Goal: Entertainment & Leisure: Consume media (video, audio)

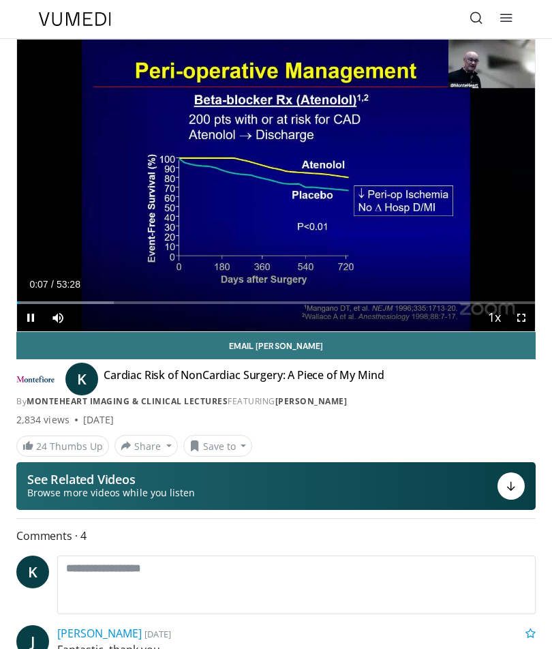
click at [371, 255] on div "10 seconds Tap to unmute" at bounding box center [276, 186] width 518 height 292
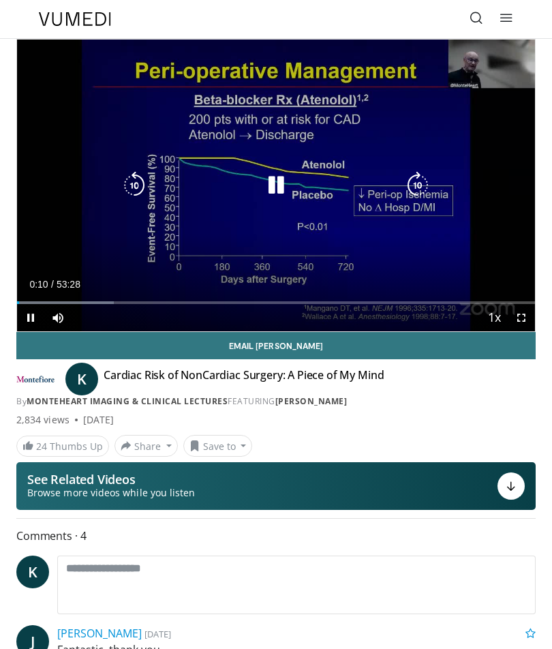
click at [92, 301] on div "Progress Bar" at bounding box center [65, 302] width 97 height 3
click at [78, 301] on div "Progress Bar" at bounding box center [55, 302] width 76 height 3
click at [415, 187] on icon "Video Player" at bounding box center [417, 185] width 27 height 27
click at [412, 187] on icon "Video Player" at bounding box center [417, 185] width 27 height 27
click at [419, 190] on icon "Video Player" at bounding box center [417, 185] width 27 height 27
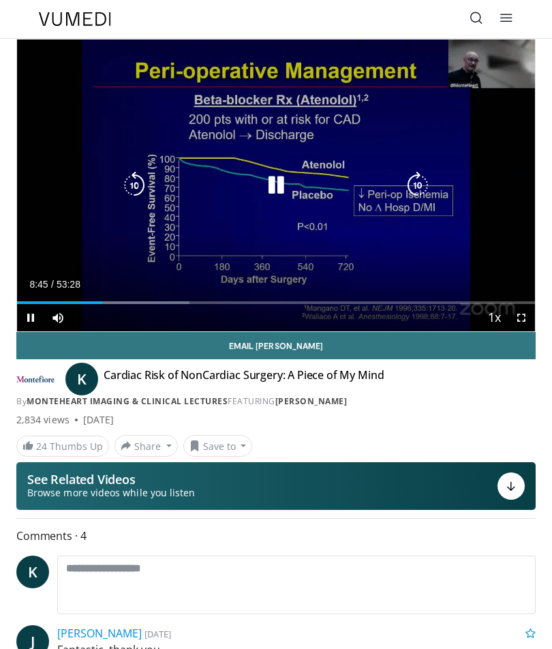
click at [420, 181] on icon "Video Player" at bounding box center [417, 185] width 27 height 27
click at [416, 183] on icon "Video Player" at bounding box center [417, 185] width 27 height 27
click at [269, 192] on icon "Video Player" at bounding box center [275, 185] width 27 height 27
click at [267, 177] on icon "Video Player" at bounding box center [275, 185] width 27 height 27
click at [423, 181] on icon "Video Player" at bounding box center [417, 185] width 27 height 27
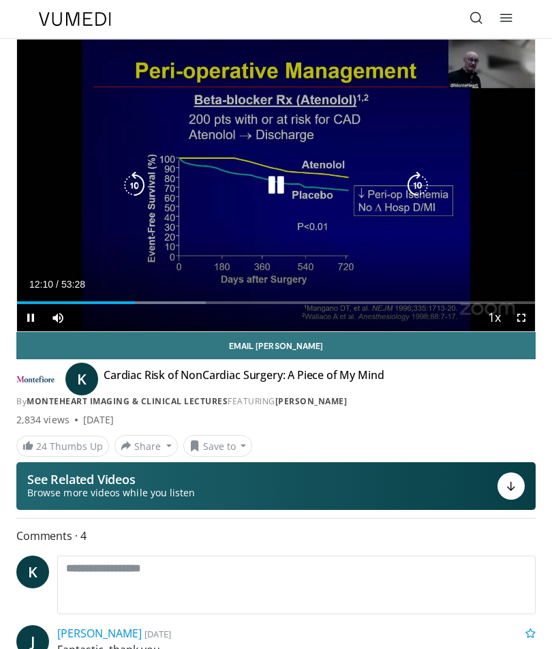
click at [423, 177] on icon "Video Player" at bounding box center [417, 185] width 27 height 27
click at [421, 183] on icon "Video Player" at bounding box center [417, 185] width 27 height 27
click at [423, 183] on icon "Video Player" at bounding box center [417, 185] width 27 height 27
click at [423, 181] on icon "Video Player" at bounding box center [417, 185] width 27 height 27
click at [424, 185] on icon "Video Player" at bounding box center [417, 185] width 27 height 27
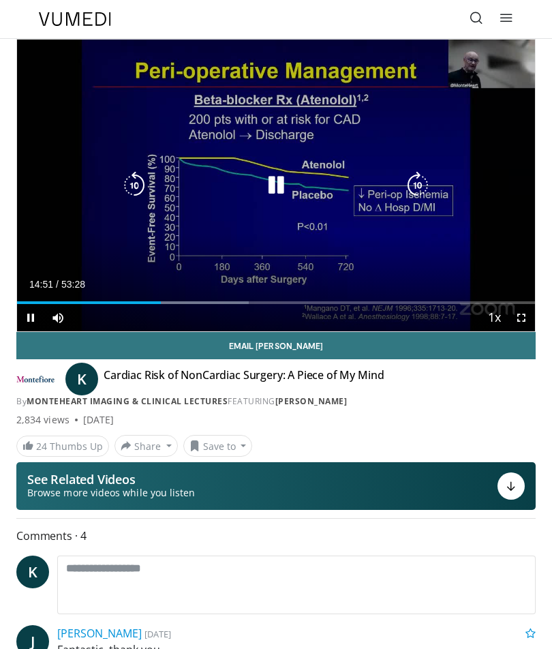
click at [413, 185] on icon "Video Player" at bounding box center [417, 185] width 27 height 27
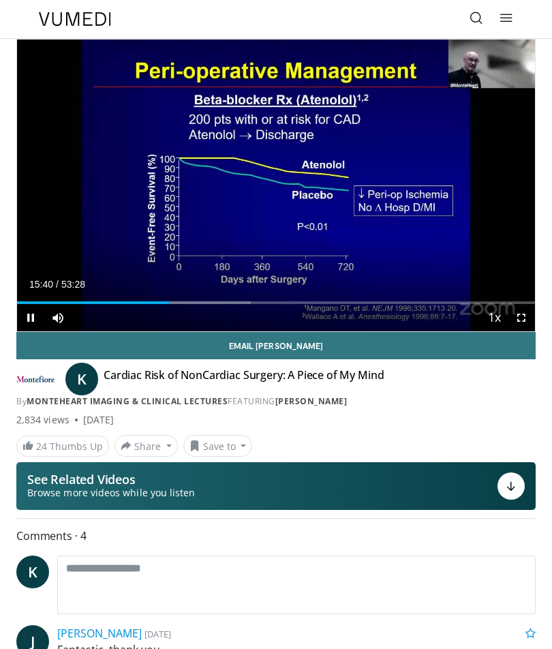
click at [519, 210] on div "10 seconds Tap to unmute" at bounding box center [276, 186] width 518 height 292
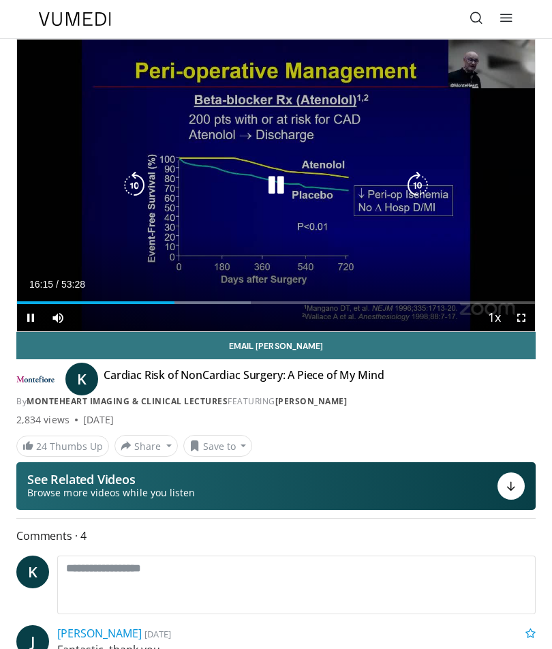
click at [423, 181] on icon "Video Player" at bounding box center [417, 185] width 27 height 27
click at [423, 192] on icon "Video Player" at bounding box center [417, 185] width 27 height 27
click at [421, 192] on icon "Video Player" at bounding box center [417, 185] width 27 height 27
click at [423, 194] on icon "Video Player" at bounding box center [417, 185] width 27 height 27
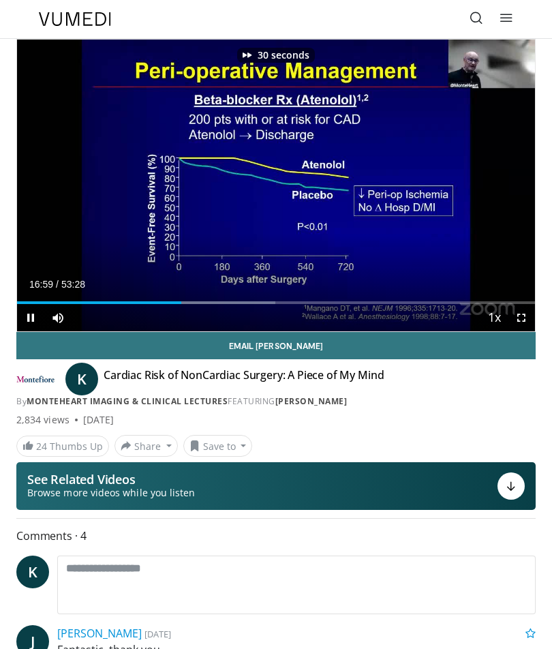
click at [494, 222] on div "30 seconds Tap to unmute" at bounding box center [276, 186] width 518 height 292
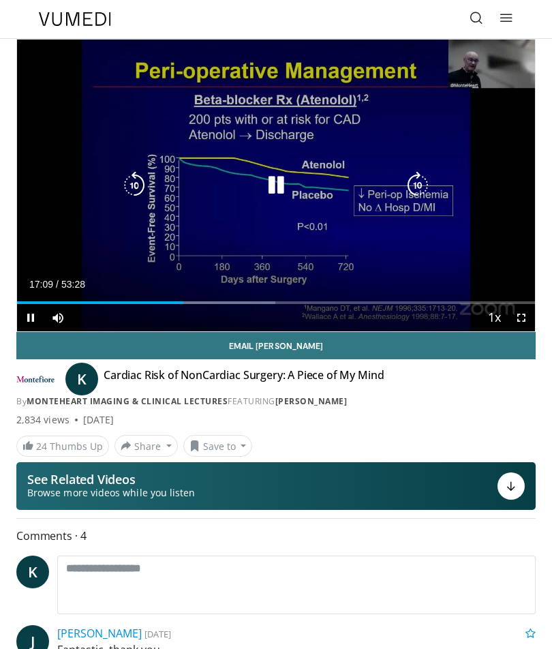
click at [425, 192] on icon "Video Player" at bounding box center [417, 185] width 27 height 27
click at [421, 188] on icon "Video Player" at bounding box center [417, 185] width 27 height 27
click at [278, 187] on icon "Video Player" at bounding box center [275, 185] width 27 height 27
click at [280, 192] on icon "Video Player" at bounding box center [275, 185] width 27 height 27
click at [421, 182] on icon "Video Player" at bounding box center [417, 185] width 27 height 27
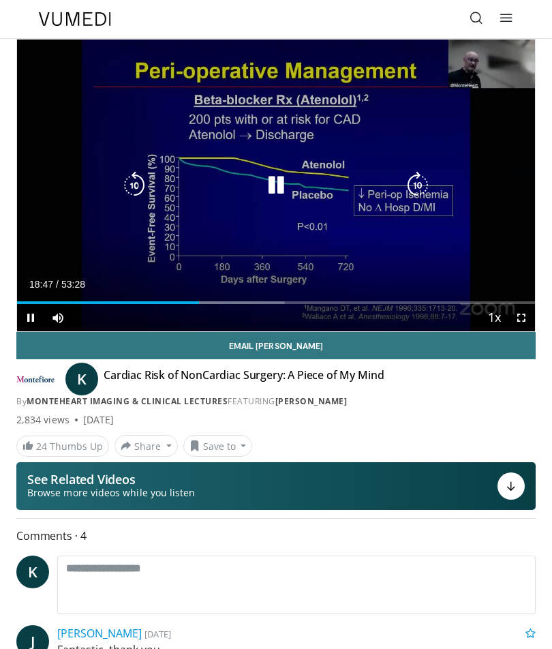
click at [422, 191] on icon "Video Player" at bounding box center [417, 185] width 27 height 27
click at [426, 190] on icon "Video Player" at bounding box center [417, 185] width 27 height 27
click at [424, 190] on icon "Video Player" at bounding box center [417, 185] width 27 height 27
click at [524, 193] on div "20 seconds Tap to unmute" at bounding box center [276, 186] width 518 height 292
click at [419, 187] on icon "Video Player" at bounding box center [417, 185] width 27 height 27
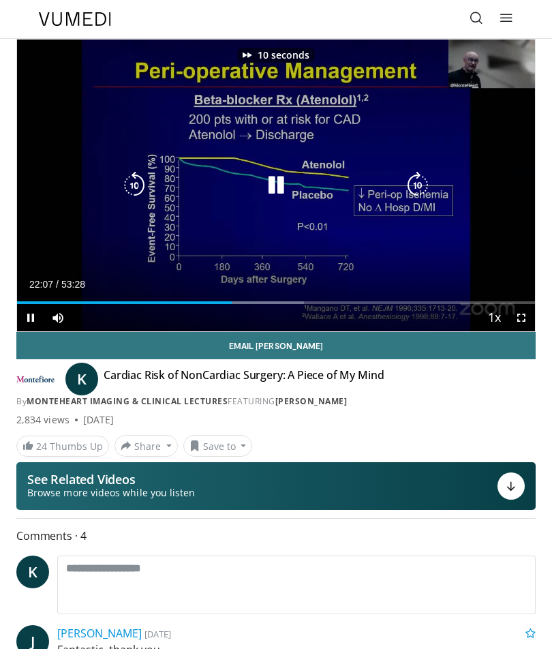
click at [415, 187] on icon "Video Player" at bounding box center [417, 185] width 27 height 27
click at [411, 192] on icon "Video Player" at bounding box center [417, 185] width 27 height 27
click at [415, 190] on icon "Video Player" at bounding box center [417, 185] width 27 height 27
click at [414, 190] on icon "Video Player" at bounding box center [417, 185] width 27 height 27
click at [415, 194] on icon "Video Player" at bounding box center [417, 185] width 27 height 27
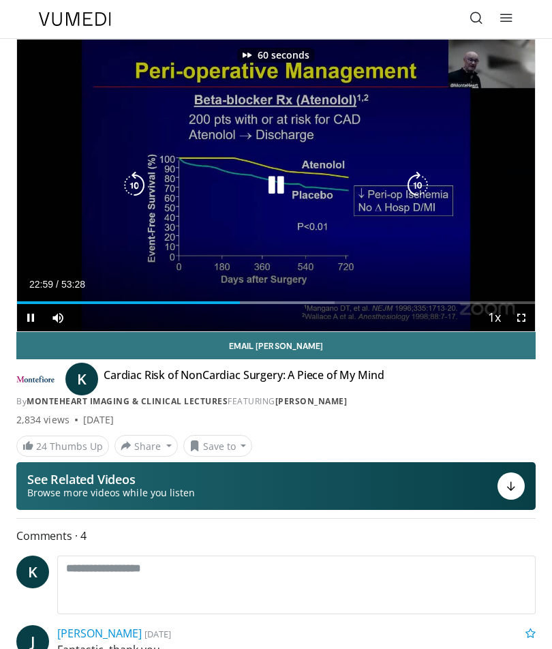
click at [421, 196] on icon "Video Player" at bounding box center [417, 185] width 27 height 27
click at [419, 196] on icon "Video Player" at bounding box center [417, 185] width 27 height 27
click at [418, 190] on icon "Video Player" at bounding box center [417, 185] width 27 height 27
click at [127, 198] on icon "Video Player" at bounding box center [134, 185] width 27 height 27
click at [127, 192] on icon "Video Player" at bounding box center [134, 185] width 27 height 27
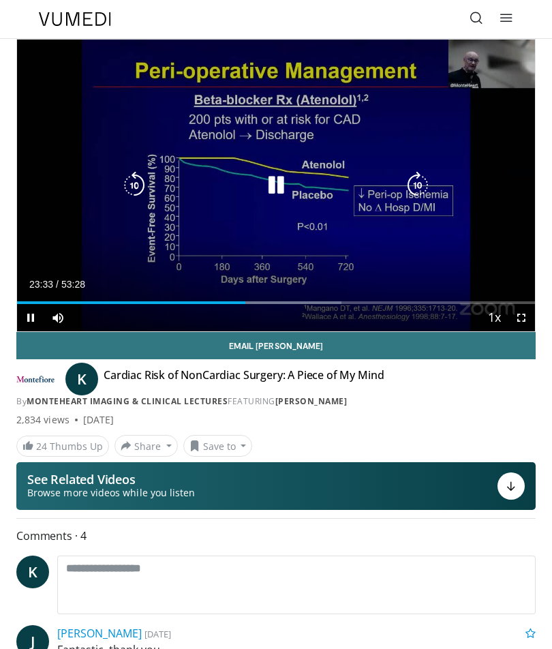
click at [144, 190] on icon "Video Player" at bounding box center [134, 185] width 27 height 27
click at [417, 183] on icon "Video Player" at bounding box center [417, 185] width 27 height 27
click at [417, 182] on icon "Video Player" at bounding box center [417, 185] width 27 height 27
click at [413, 184] on icon "Video Player" at bounding box center [417, 185] width 27 height 27
click at [409, 182] on icon "Video Player" at bounding box center [417, 185] width 27 height 27
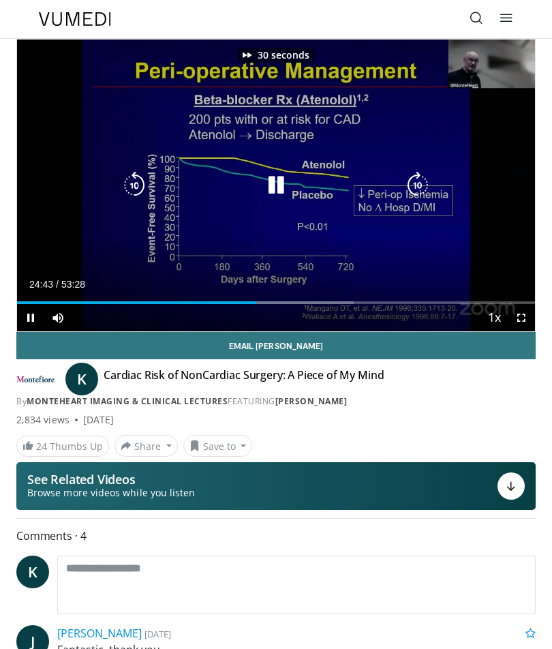
click at [410, 185] on icon "Video Player" at bounding box center [417, 185] width 27 height 27
click at [134, 192] on icon "Video Player" at bounding box center [134, 185] width 27 height 27
click at [421, 185] on icon "Video Player" at bounding box center [417, 185] width 27 height 27
click at [418, 187] on icon "Video Player" at bounding box center [417, 185] width 27 height 27
click at [415, 177] on icon "Video Player" at bounding box center [417, 185] width 27 height 27
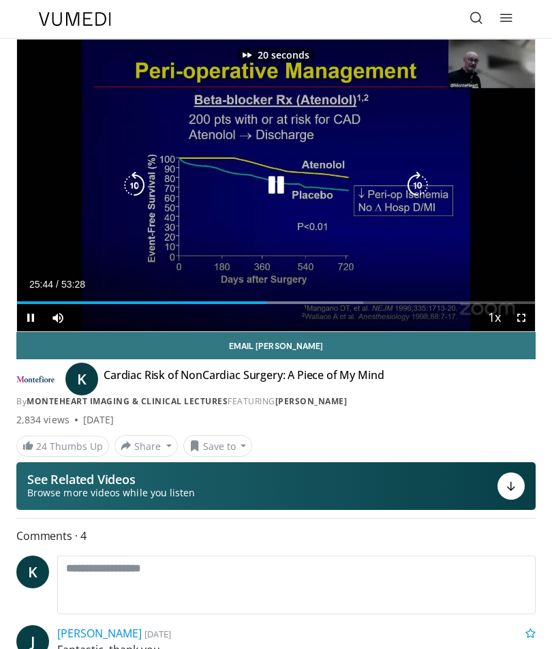
click at [415, 176] on icon "Video Player" at bounding box center [417, 185] width 27 height 27
click at [409, 182] on icon "Video Player" at bounding box center [417, 185] width 27 height 27
click at [412, 188] on icon "Video Player" at bounding box center [417, 185] width 27 height 27
click at [422, 187] on icon "Video Player" at bounding box center [417, 185] width 27 height 27
click at [419, 185] on icon "Video Player" at bounding box center [417, 185] width 27 height 27
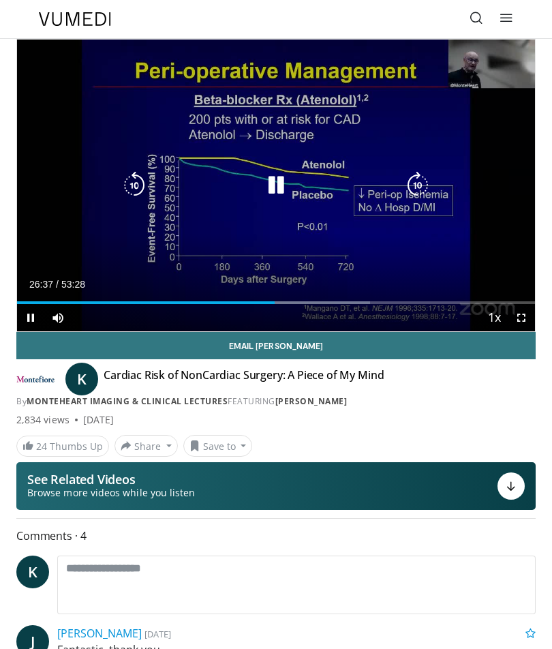
click at [423, 184] on icon "Video Player" at bounding box center [417, 185] width 27 height 27
click at [419, 183] on icon "Video Player" at bounding box center [417, 185] width 27 height 27
click at [415, 177] on icon "Video Player" at bounding box center [417, 185] width 27 height 27
click at [422, 194] on icon "Video Player" at bounding box center [417, 185] width 27 height 27
click at [427, 198] on icon "Video Player" at bounding box center [417, 185] width 27 height 27
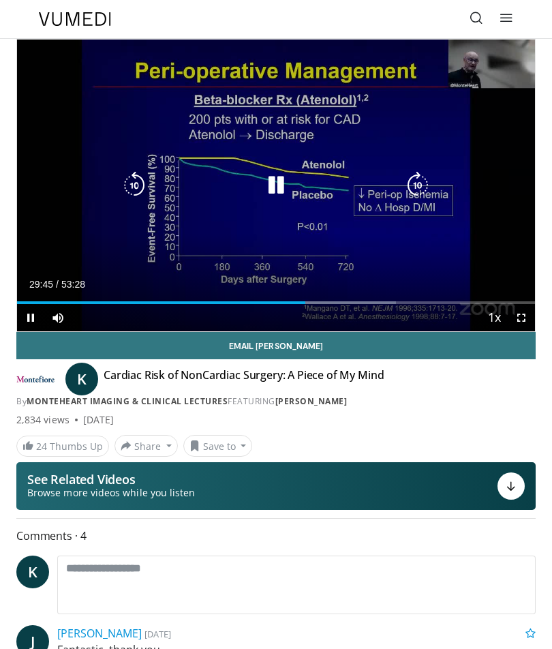
click at [419, 177] on icon "Video Player" at bounding box center [417, 185] width 27 height 27
click at [418, 190] on icon "Video Player" at bounding box center [417, 185] width 27 height 27
click at [425, 190] on icon "Video Player" at bounding box center [417, 185] width 27 height 27
click at [427, 188] on icon "Video Player" at bounding box center [417, 185] width 27 height 27
click at [425, 194] on icon "Video Player" at bounding box center [417, 185] width 27 height 27
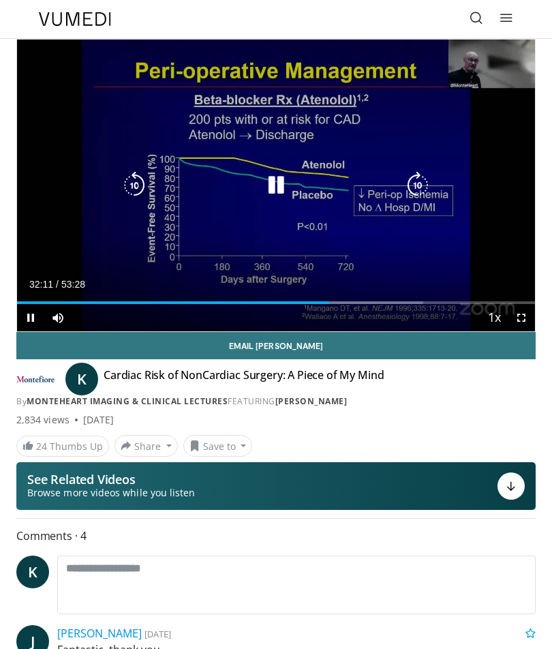
click at [427, 191] on icon "Video Player" at bounding box center [417, 185] width 27 height 27
click at [423, 190] on icon "Video Player" at bounding box center [417, 185] width 27 height 27
click at [424, 185] on icon "Video Player" at bounding box center [417, 185] width 27 height 27
click at [423, 186] on icon "Video Player" at bounding box center [417, 185] width 27 height 27
click at [423, 185] on icon "Video Player" at bounding box center [417, 185] width 27 height 27
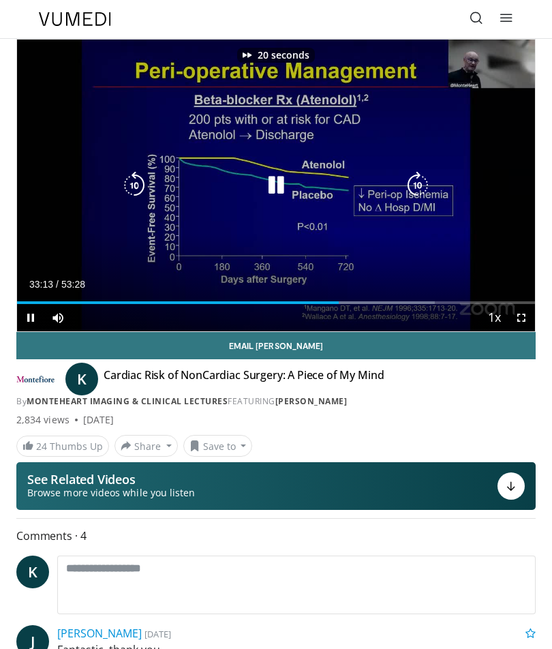
click at [422, 189] on icon "Video Player" at bounding box center [417, 185] width 27 height 27
click at [426, 188] on icon "Video Player" at bounding box center [417, 185] width 27 height 27
click at [418, 188] on icon "Video Player" at bounding box center [417, 185] width 27 height 27
click at [419, 192] on icon "Video Player" at bounding box center [417, 185] width 27 height 27
click at [421, 188] on icon "Video Player" at bounding box center [417, 185] width 27 height 27
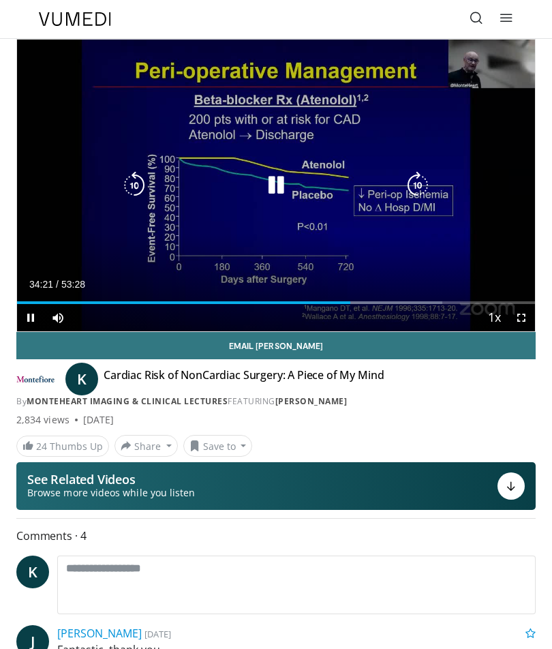
click at [417, 196] on icon "Video Player" at bounding box center [417, 185] width 27 height 27
click at [415, 194] on icon "Video Player" at bounding box center [417, 185] width 27 height 27
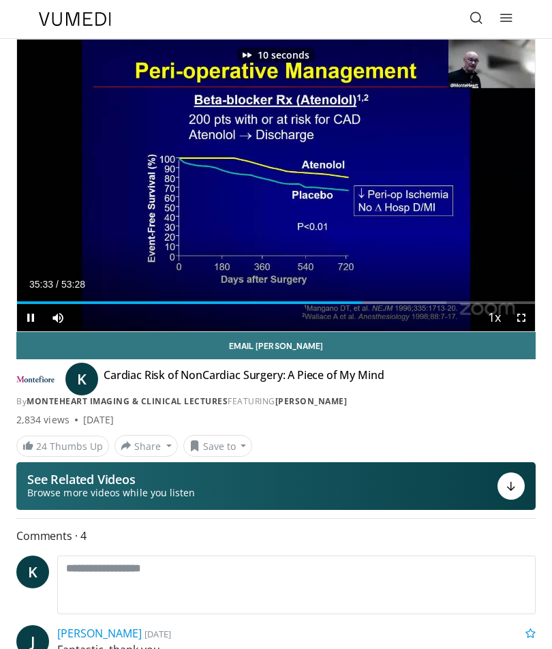
click at [514, 236] on div "10 seconds Tap to unmute" at bounding box center [276, 186] width 518 height 292
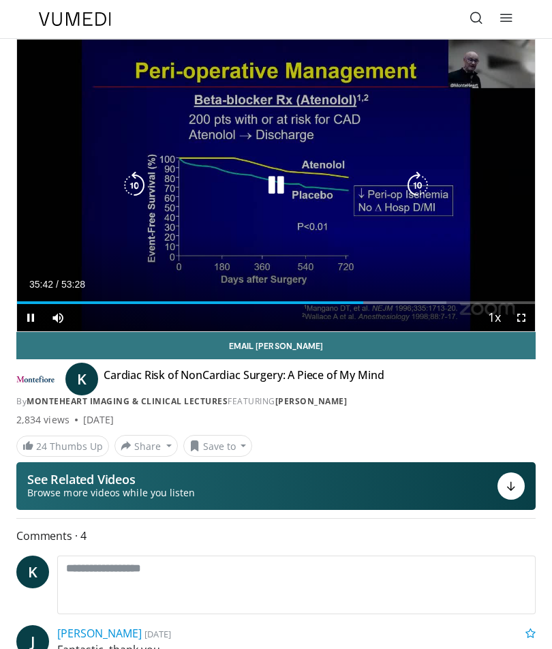
click at [418, 192] on icon "Video Player" at bounding box center [417, 185] width 27 height 27
click at [419, 194] on icon "Video Player" at bounding box center [417, 185] width 27 height 27
click at [420, 194] on icon "Video Player" at bounding box center [417, 185] width 27 height 27
click at [424, 194] on icon "Video Player" at bounding box center [417, 185] width 27 height 27
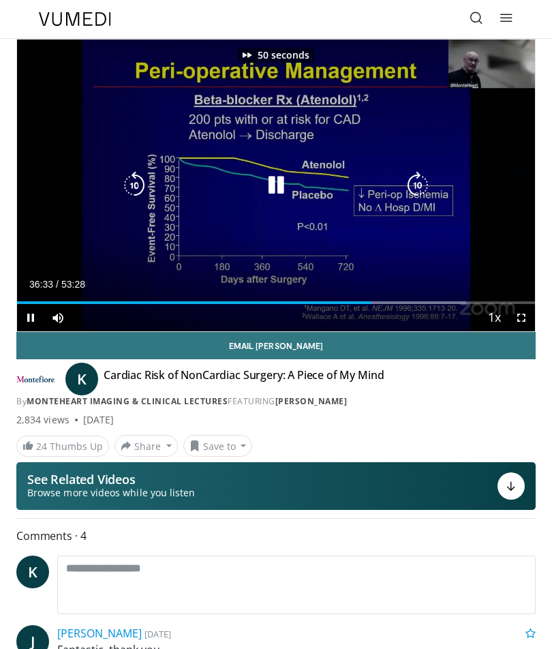
click at [425, 190] on icon "Video Player" at bounding box center [417, 185] width 27 height 27
click at [422, 197] on icon "Video Player" at bounding box center [417, 185] width 27 height 27
click at [419, 194] on icon "Video Player" at bounding box center [417, 185] width 27 height 27
click at [413, 179] on icon "Video Player" at bounding box center [417, 185] width 27 height 27
click at [417, 187] on icon "Video Player" at bounding box center [417, 185] width 27 height 27
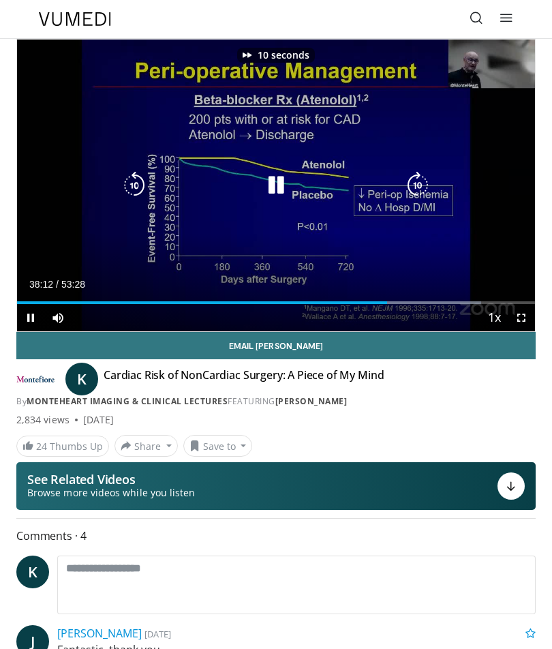
click at [417, 187] on icon "Video Player" at bounding box center [417, 185] width 27 height 27
click at [426, 196] on icon "Video Player" at bounding box center [417, 185] width 27 height 27
click at [419, 195] on icon "Video Player" at bounding box center [417, 185] width 27 height 27
click at [424, 192] on icon "Video Player" at bounding box center [417, 185] width 27 height 27
click at [417, 185] on icon "Video Player" at bounding box center [417, 185] width 27 height 27
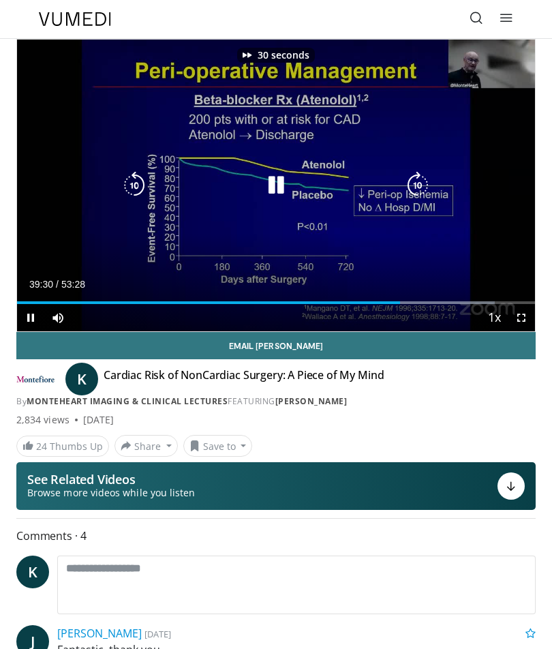
click at [422, 187] on icon "Video Player" at bounding box center [417, 185] width 27 height 27
click at [420, 183] on icon "Video Player" at bounding box center [417, 185] width 27 height 27
click at [421, 175] on icon "Video Player" at bounding box center [417, 185] width 27 height 27
click at [421, 189] on icon "Video Player" at bounding box center [417, 185] width 27 height 27
click at [424, 187] on icon "Video Player" at bounding box center [417, 185] width 27 height 27
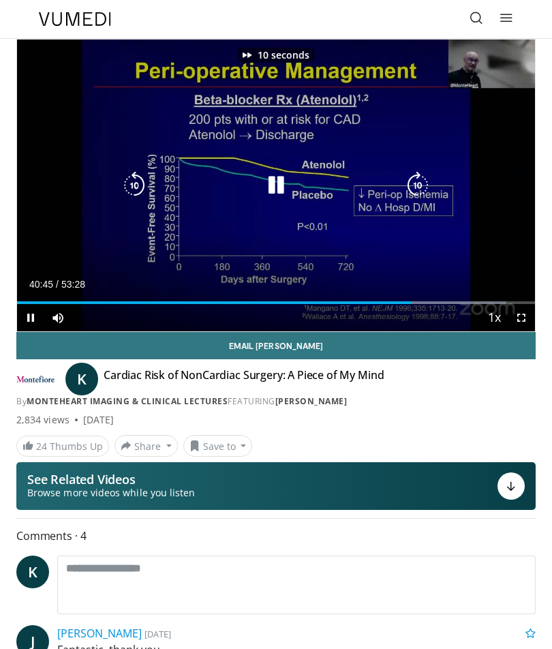
click at [421, 184] on icon "Video Player" at bounding box center [417, 185] width 27 height 27
click at [426, 183] on icon "Video Player" at bounding box center [417, 185] width 27 height 27
click at [419, 192] on icon "Video Player" at bounding box center [417, 185] width 27 height 27
click at [421, 187] on icon "Video Player" at bounding box center [417, 185] width 27 height 27
click at [422, 187] on icon "Video Player" at bounding box center [417, 185] width 27 height 27
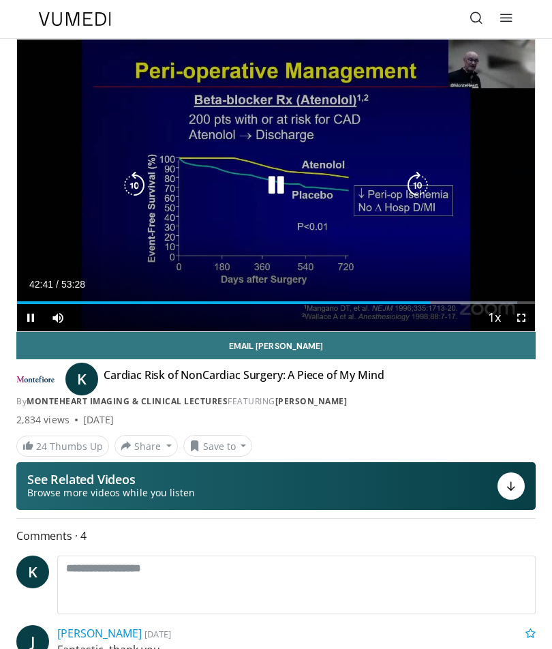
click at [417, 182] on icon "Video Player" at bounding box center [417, 185] width 27 height 27
click at [417, 191] on icon "Video Player" at bounding box center [417, 185] width 27 height 27
click at [422, 195] on icon "Video Player" at bounding box center [417, 185] width 27 height 27
click at [419, 198] on icon "Video Player" at bounding box center [417, 185] width 27 height 27
click at [421, 198] on icon "Video Player" at bounding box center [417, 185] width 27 height 27
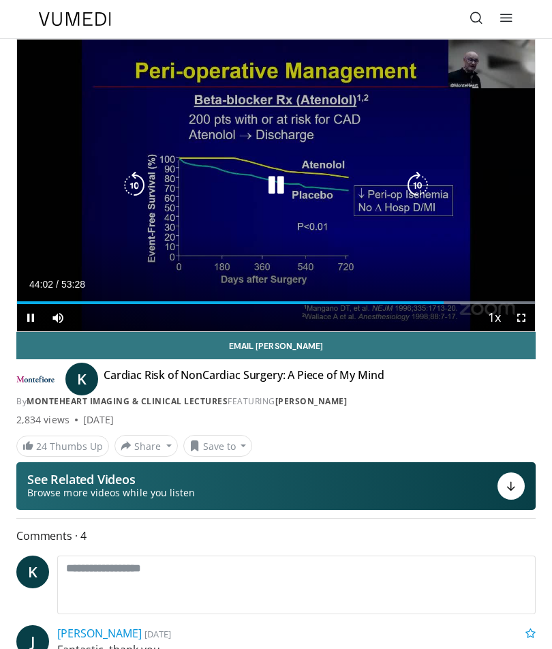
click at [419, 187] on icon "Video Player" at bounding box center [417, 185] width 27 height 27
click at [275, 187] on icon "Video Player" at bounding box center [275, 185] width 27 height 27
click at [419, 185] on icon "Video Player" at bounding box center [417, 185] width 27 height 27
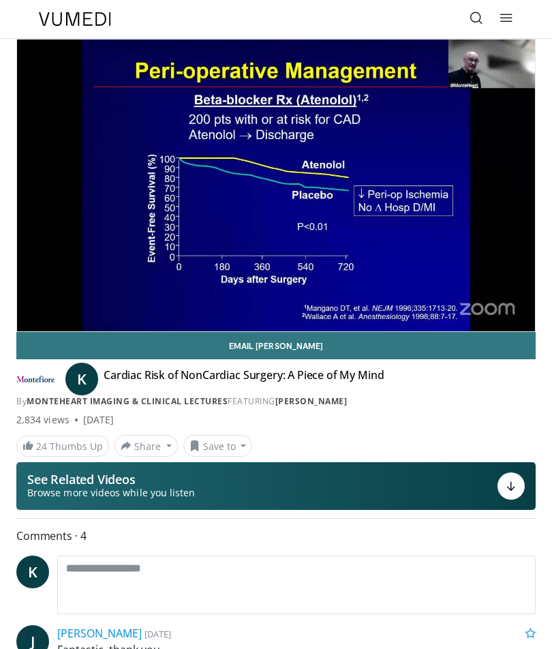
click at [422, 184] on div "10 seconds Tap to unmute" at bounding box center [276, 186] width 518 height 292
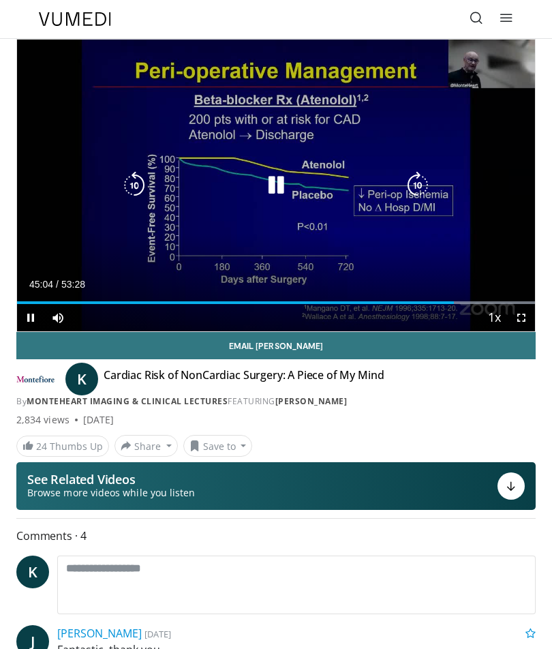
click at [422, 183] on icon "Video Player" at bounding box center [417, 185] width 27 height 27
click at [427, 187] on icon "Video Player" at bounding box center [417, 185] width 27 height 27
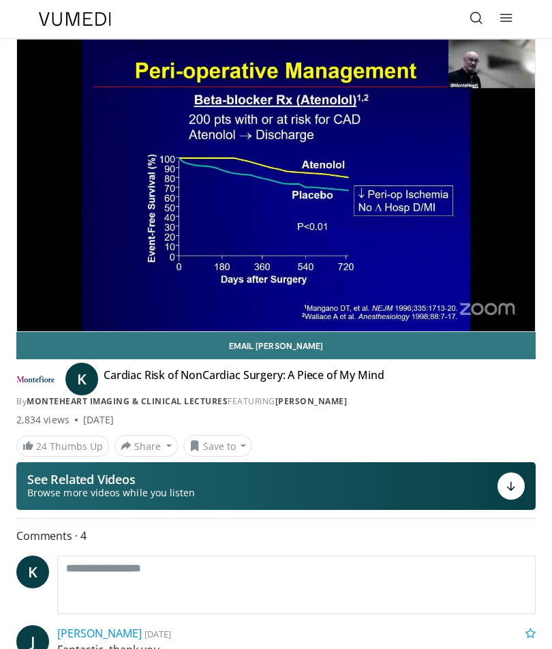
click at [39, 182] on div "10 seconds Tap to unmute" at bounding box center [276, 186] width 518 height 292
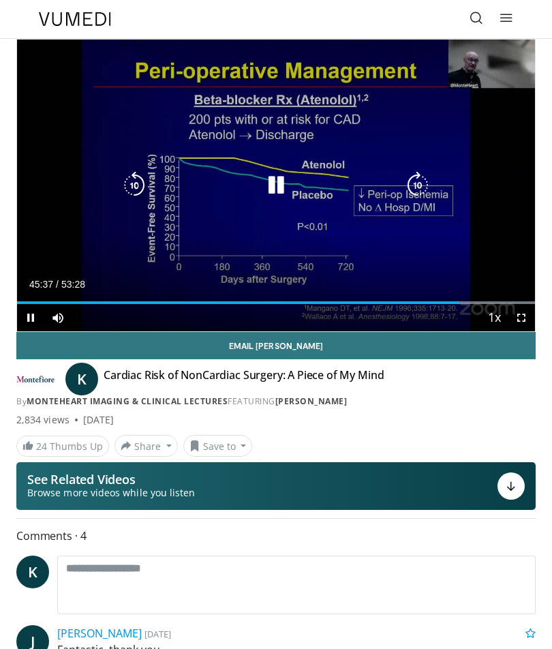
click at [417, 181] on icon "Video Player" at bounding box center [417, 185] width 27 height 27
click at [430, 173] on icon "Video Player" at bounding box center [417, 185] width 27 height 27
click at [419, 181] on icon "Video Player" at bounding box center [417, 185] width 27 height 27
click at [420, 192] on icon "Video Player" at bounding box center [417, 185] width 27 height 27
click at [423, 191] on icon "Video Player" at bounding box center [417, 185] width 27 height 27
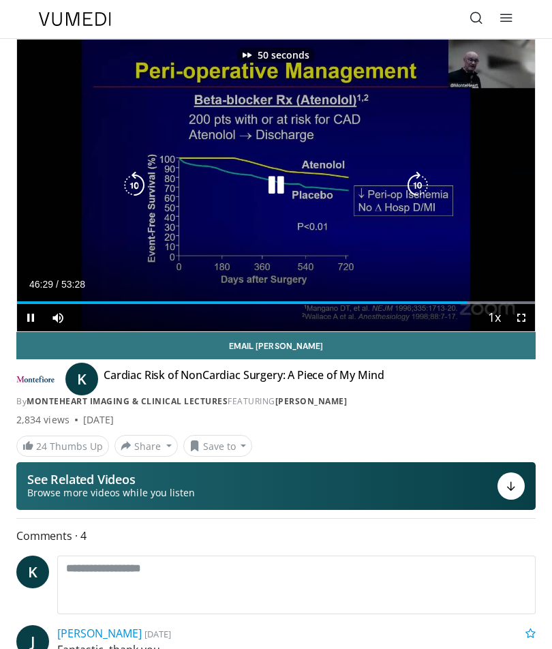
click at [426, 184] on icon "Video Player" at bounding box center [417, 185] width 27 height 27
click at [421, 181] on icon "Video Player" at bounding box center [417, 185] width 27 height 27
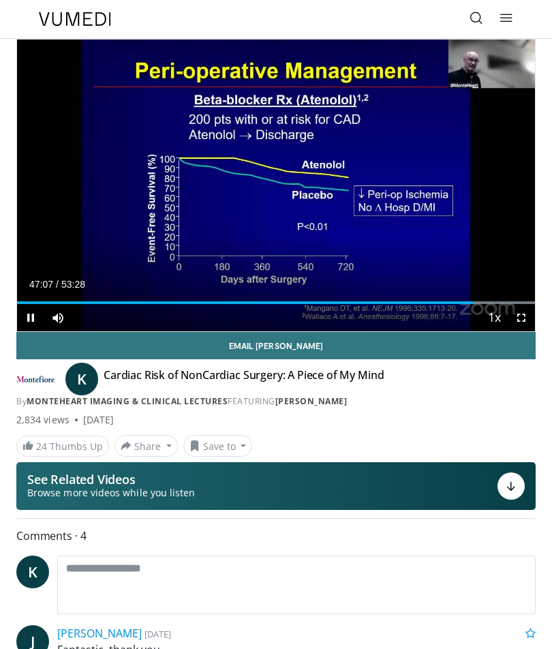
scroll to position [6, 0]
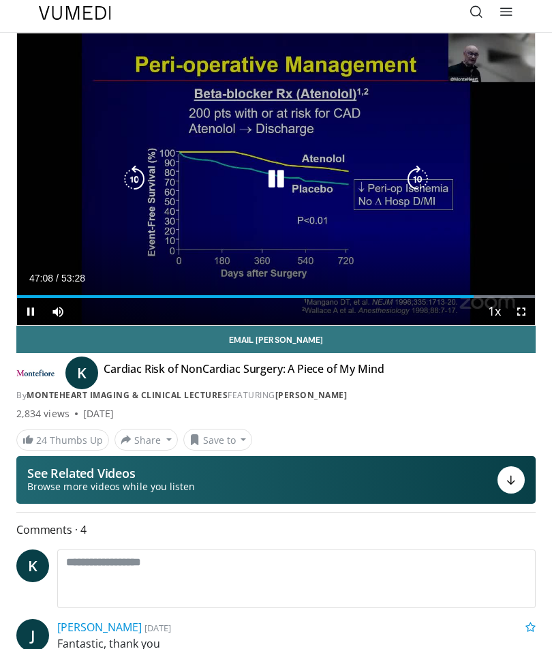
click at [415, 175] on icon "Video Player" at bounding box center [417, 179] width 27 height 27
click at [421, 182] on icon "Video Player" at bounding box center [417, 179] width 27 height 27
click at [424, 173] on icon "Video Player" at bounding box center [417, 179] width 27 height 27
click at [415, 175] on icon "Video Player" at bounding box center [417, 179] width 27 height 27
click at [420, 179] on icon "Video Player" at bounding box center [417, 179] width 27 height 27
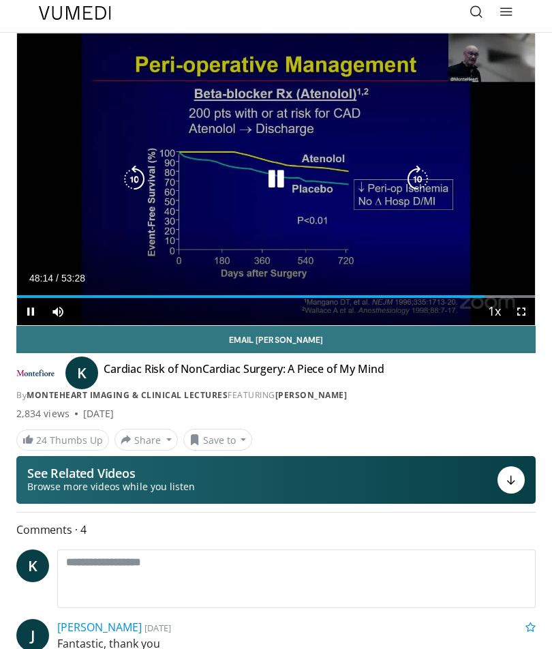
click at [418, 177] on icon "Video Player" at bounding box center [417, 179] width 27 height 27
click at [420, 179] on icon "Video Player" at bounding box center [417, 179] width 27 height 27
click at [427, 182] on icon "Video Player" at bounding box center [417, 179] width 27 height 27
click at [138, 177] on icon "Video Player" at bounding box center [134, 179] width 27 height 27
click at [128, 187] on icon "Video Player" at bounding box center [134, 179] width 27 height 27
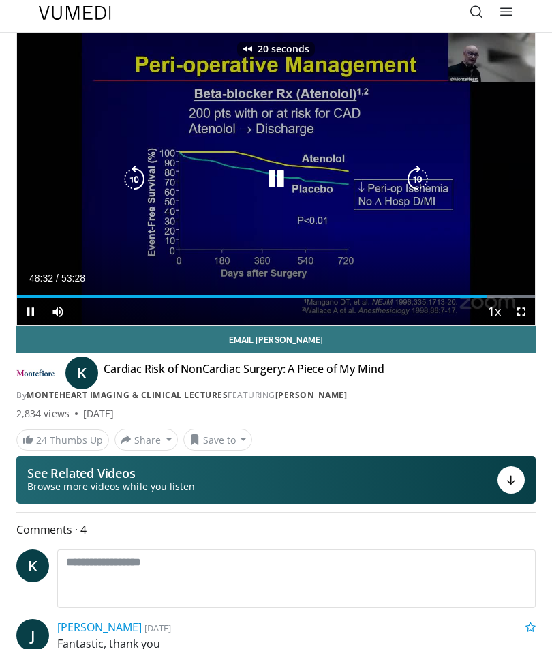
click at [427, 181] on icon "Video Player" at bounding box center [417, 179] width 27 height 27
click at [422, 171] on icon "Video Player" at bounding box center [417, 179] width 27 height 27
click at [418, 179] on icon "Video Player" at bounding box center [417, 179] width 27 height 27
click at [421, 182] on icon "Video Player" at bounding box center [417, 179] width 27 height 27
click at [421, 185] on icon "Video Player" at bounding box center [417, 179] width 27 height 27
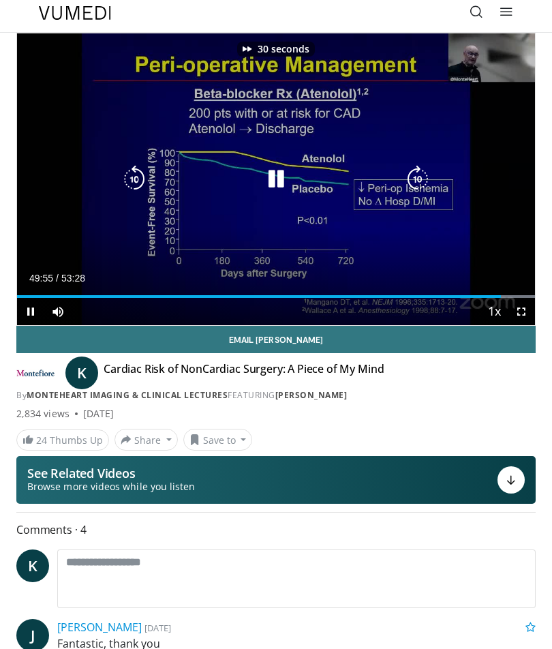
click at [412, 175] on icon "Video Player" at bounding box center [417, 179] width 27 height 27
click at [412, 176] on icon "Video Player" at bounding box center [417, 179] width 27 height 27
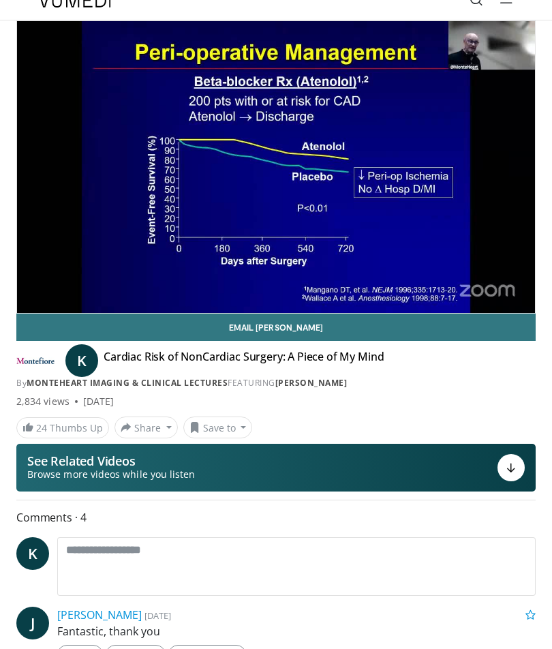
click at [509, 211] on div "50 seconds Tap to unmute" at bounding box center [276, 167] width 518 height 292
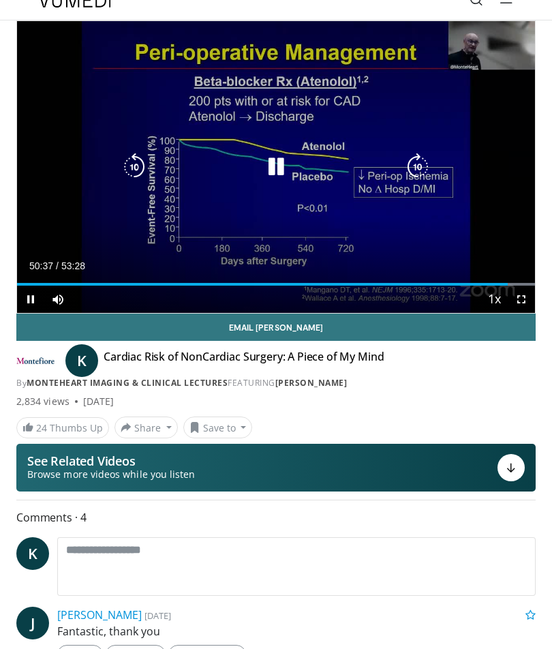
click at [415, 170] on icon "Video Player" at bounding box center [417, 166] width 27 height 27
click at [423, 169] on icon "Video Player" at bounding box center [417, 166] width 27 height 27
click at [420, 170] on icon "Video Player" at bounding box center [417, 166] width 27 height 27
click at [417, 166] on icon "Video Player" at bounding box center [417, 166] width 27 height 27
click at [425, 168] on icon "Video Player" at bounding box center [417, 166] width 27 height 27
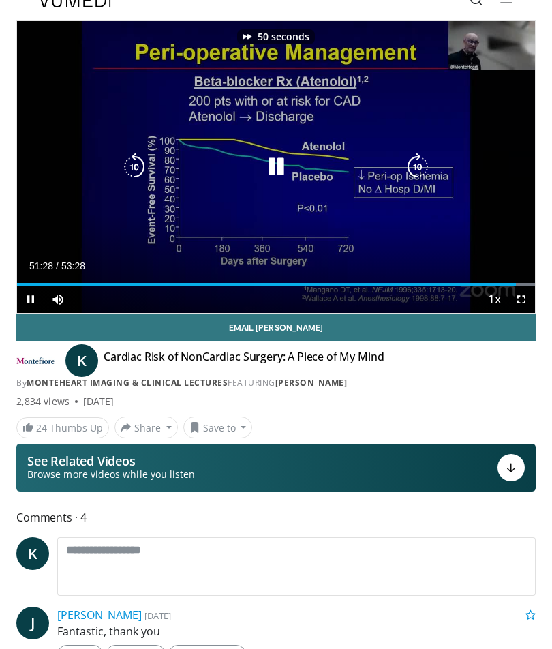
click at [423, 174] on icon "Video Player" at bounding box center [417, 166] width 27 height 27
click at [430, 170] on icon "Video Player" at bounding box center [417, 166] width 27 height 27
click at [416, 164] on icon "Video Player" at bounding box center [417, 166] width 27 height 27
click at [411, 170] on icon "Video Player" at bounding box center [417, 166] width 27 height 27
click at [405, 169] on icon "Video Player" at bounding box center [417, 166] width 27 height 27
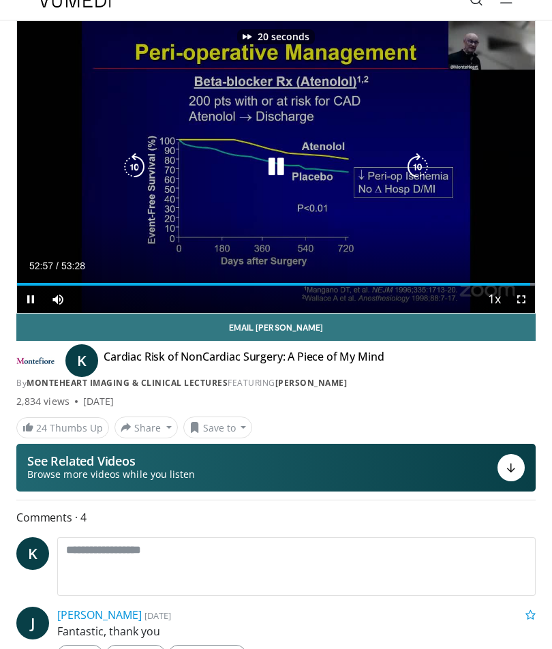
click at [411, 163] on icon "Video Player" at bounding box center [417, 166] width 27 height 27
click at [413, 174] on icon "Video Player" at bounding box center [417, 166] width 27 height 27
click at [410, 176] on icon "Video Player" at bounding box center [417, 166] width 27 height 27
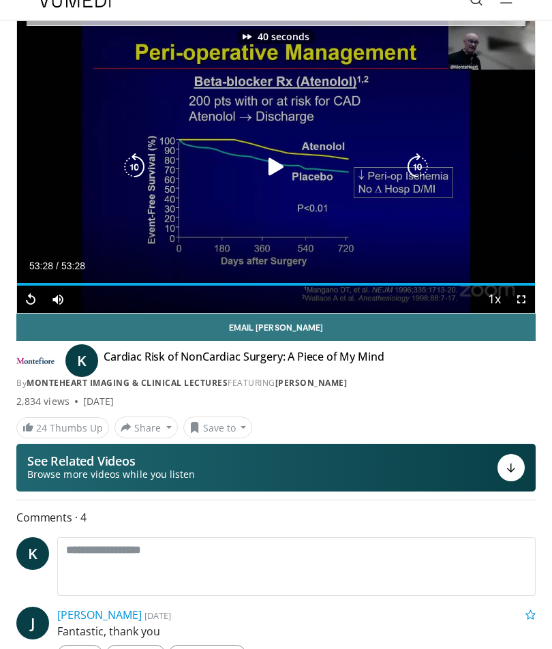
click at [419, 170] on icon "Video Player" at bounding box center [417, 166] width 27 height 27
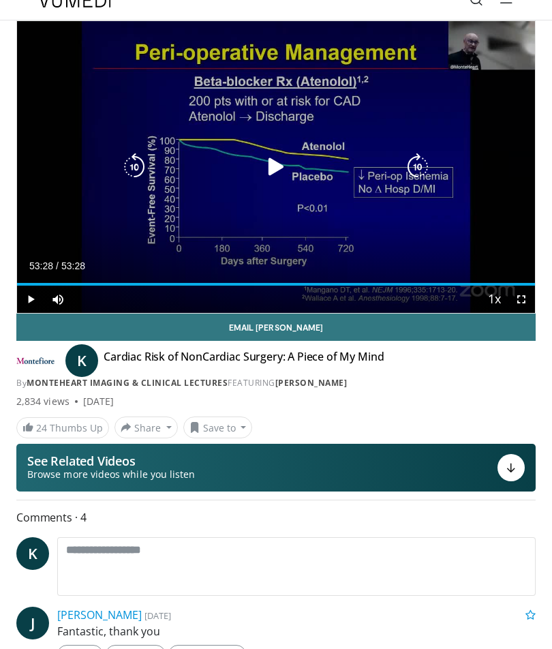
click at [416, 174] on icon "Video Player" at bounding box center [417, 166] width 27 height 27
